Goal: Information Seeking & Learning: Check status

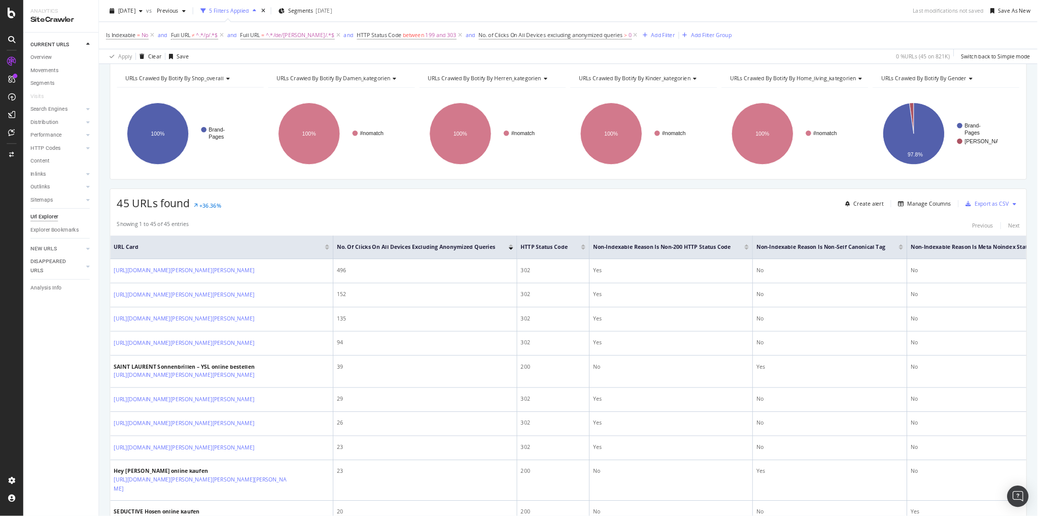
scroll to position [92, 0]
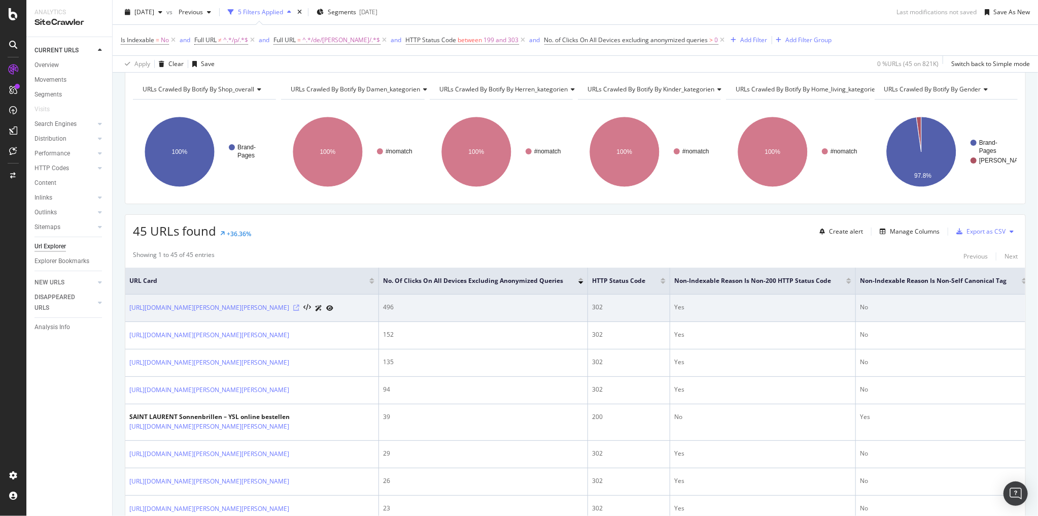
click at [293, 304] on icon at bounding box center [296, 307] width 6 height 6
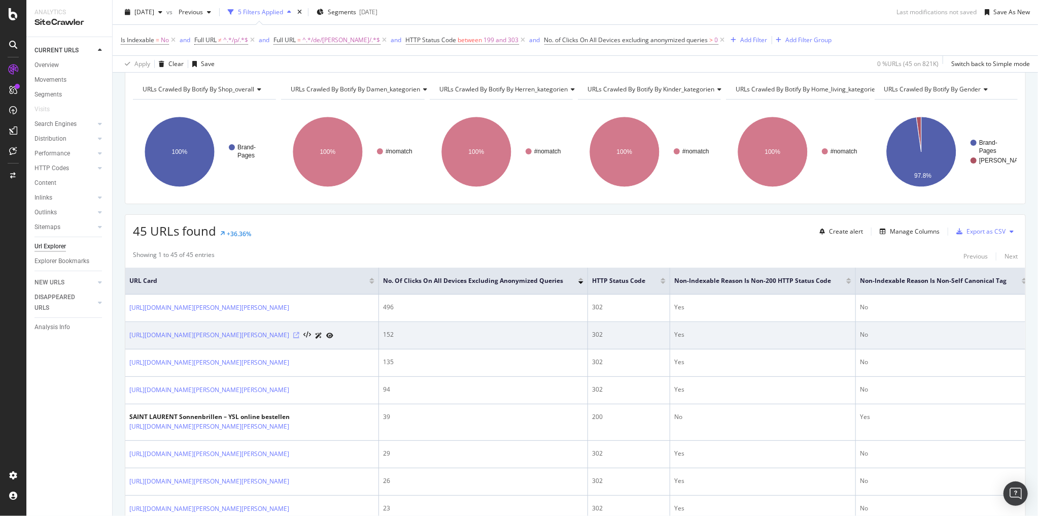
click at [293, 333] on icon at bounding box center [296, 335] width 6 height 6
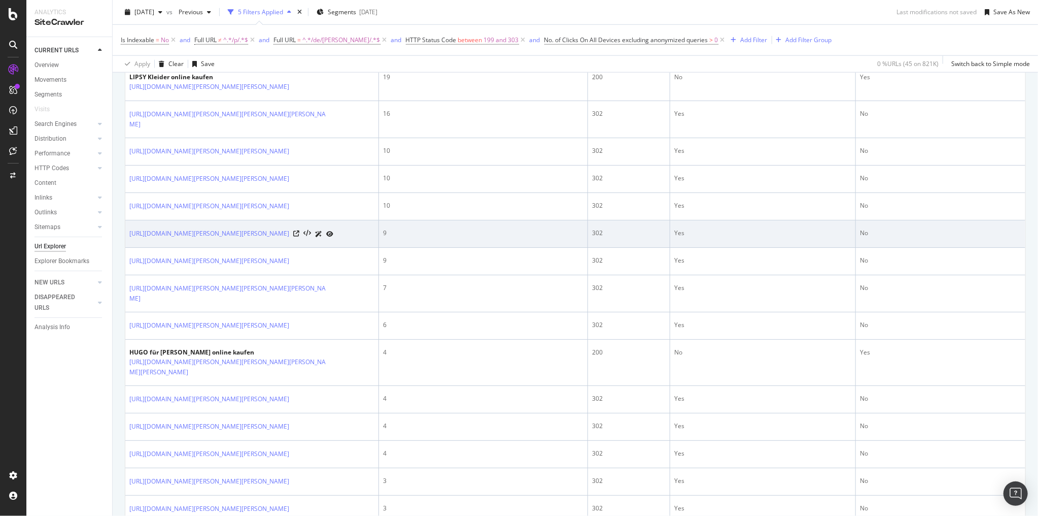
scroll to position [863, 0]
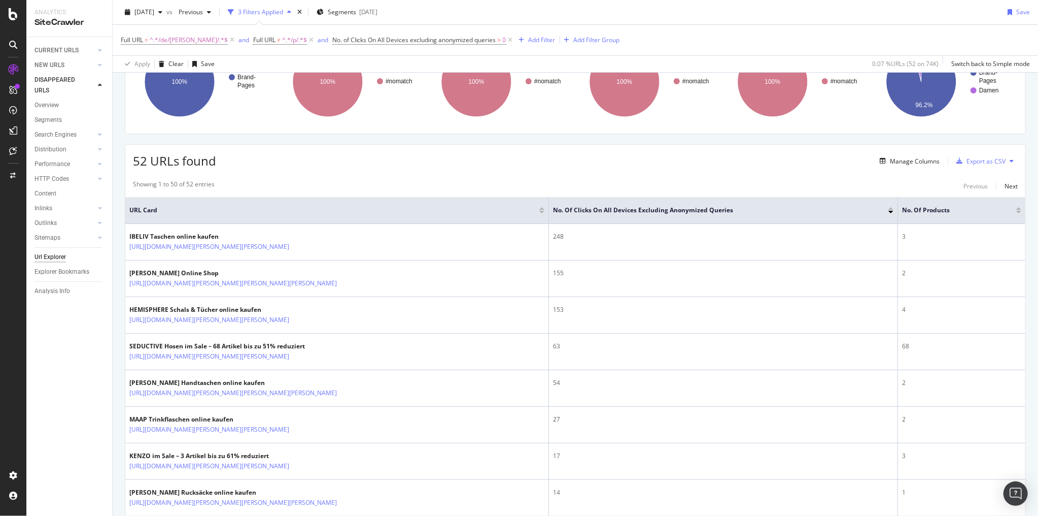
scroll to position [162, 0]
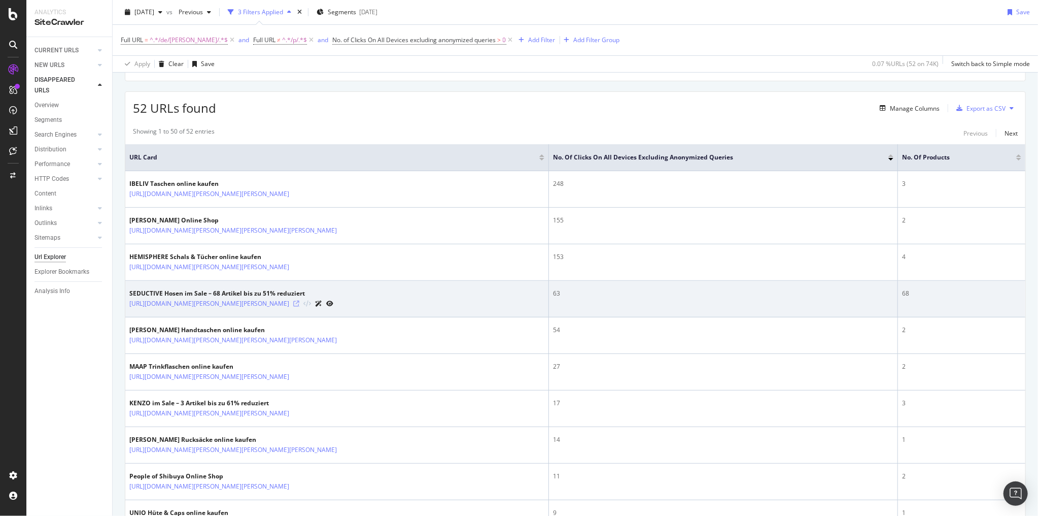
click at [299, 301] on icon at bounding box center [296, 303] width 6 height 6
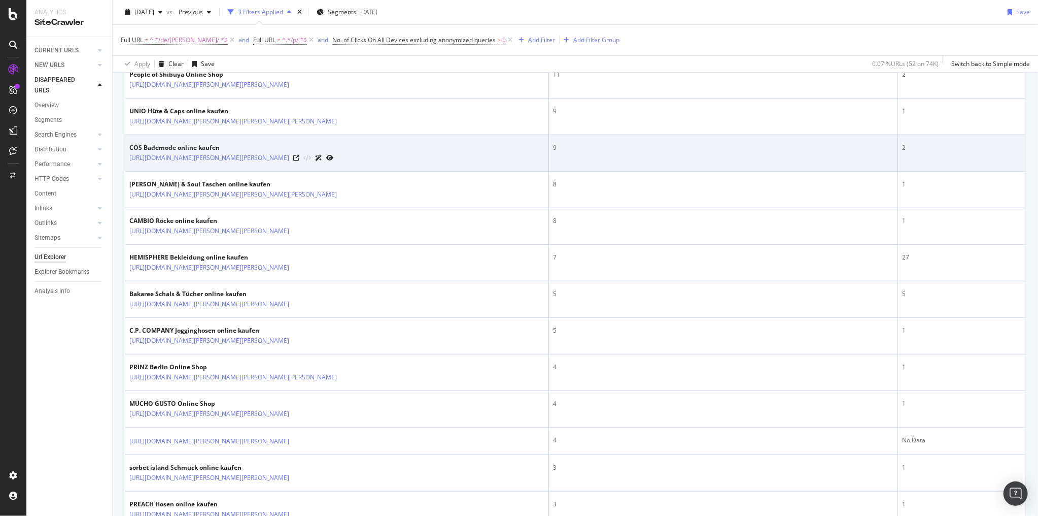
scroll to position [609, 0]
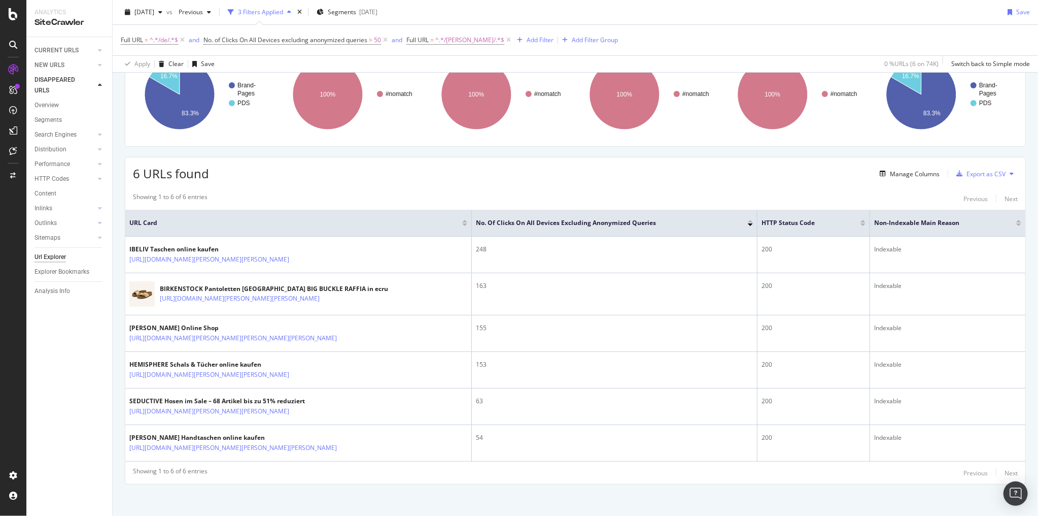
scroll to position [104, 0]
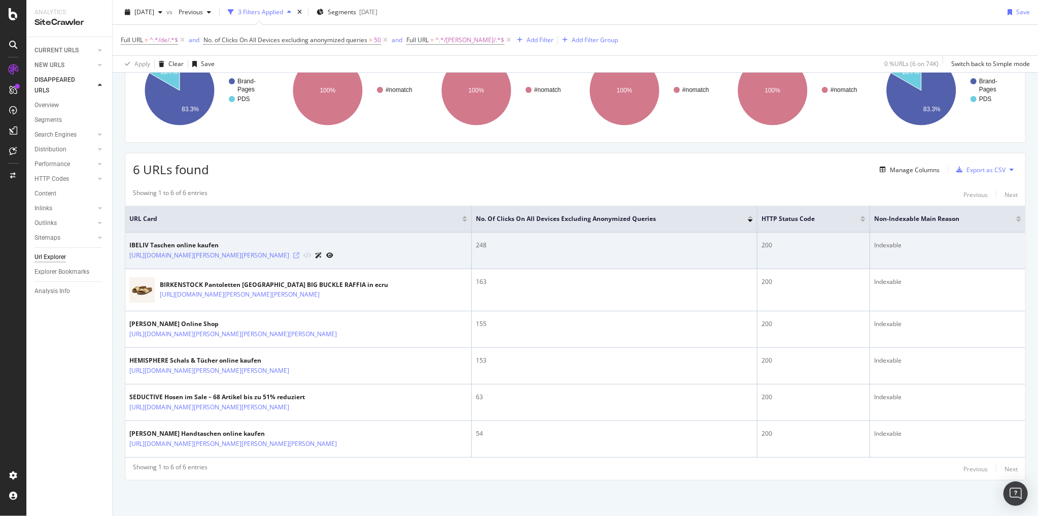
click at [296, 252] on icon at bounding box center [296, 255] width 6 height 6
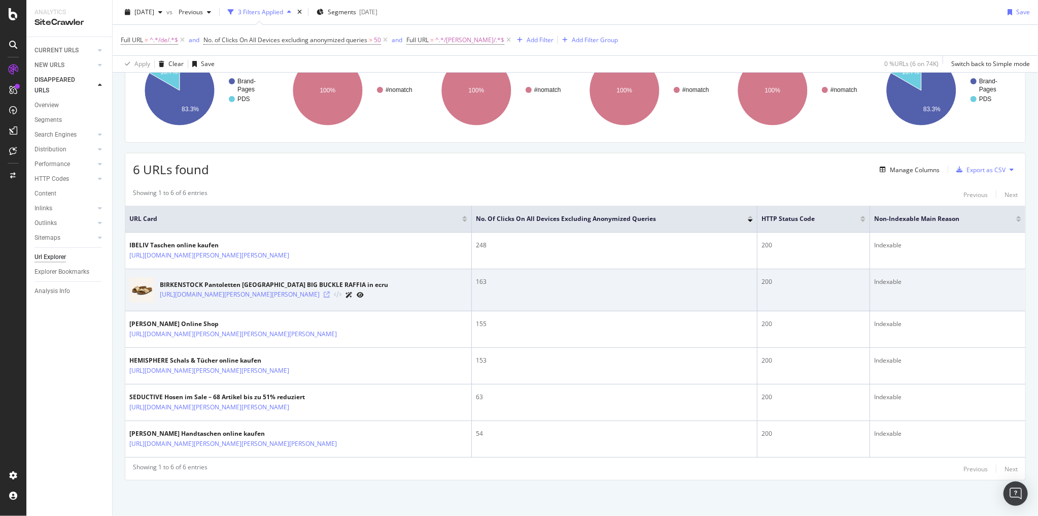
click at [330, 294] on icon at bounding box center [327, 294] width 6 height 6
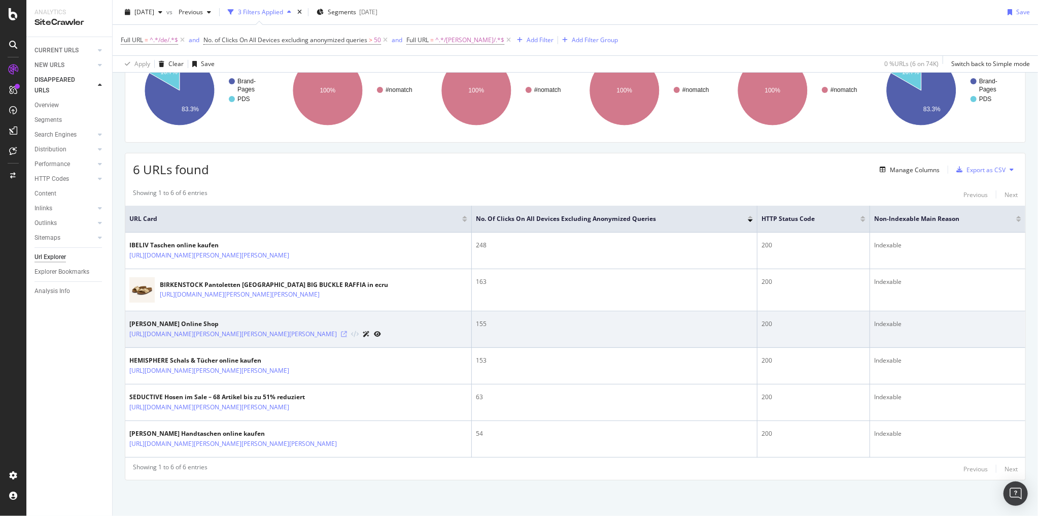
click at [341, 335] on icon at bounding box center [344, 334] width 6 height 6
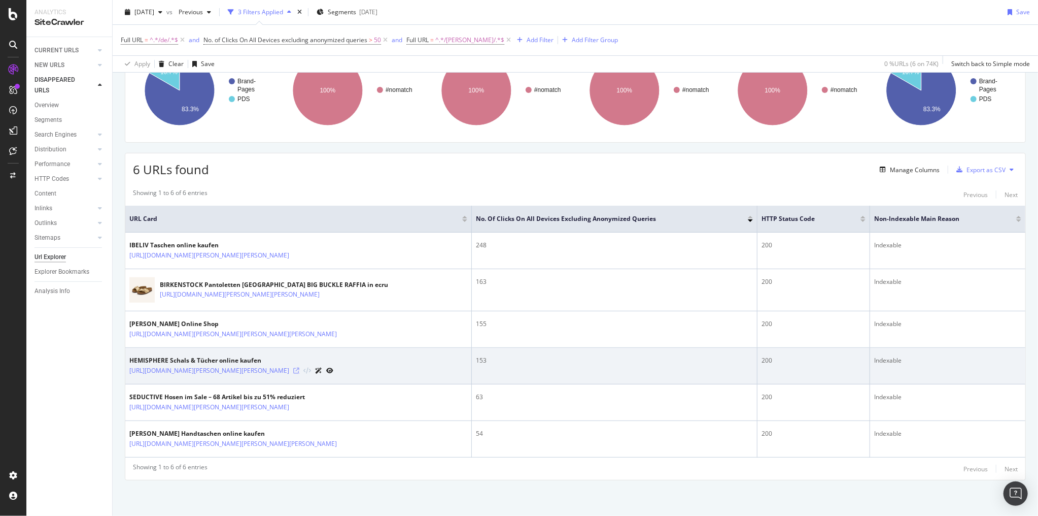
click at [299, 370] on icon at bounding box center [296, 370] width 6 height 6
